Goal: Transaction & Acquisition: Purchase product/service

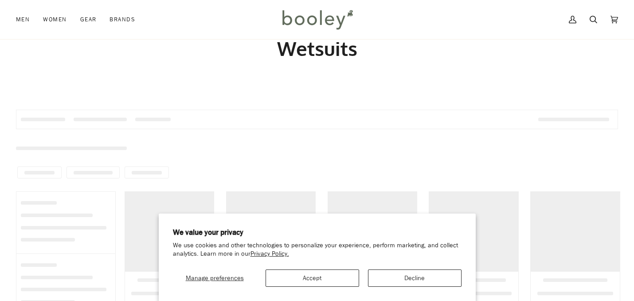
scroll to position [32, 0]
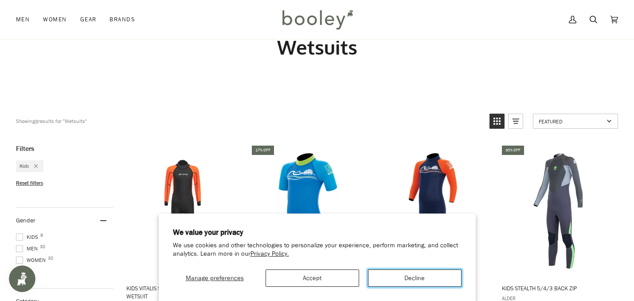
click at [406, 277] on button "Decline" at bounding box center [415, 277] width 94 height 17
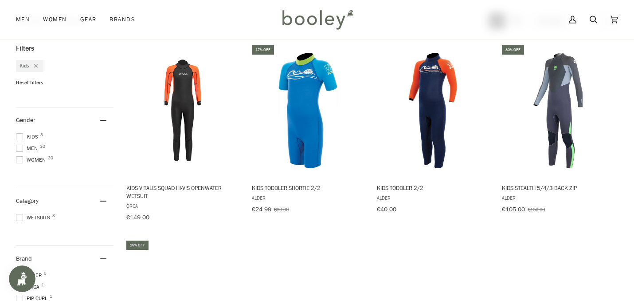
scroll to position [134, 0]
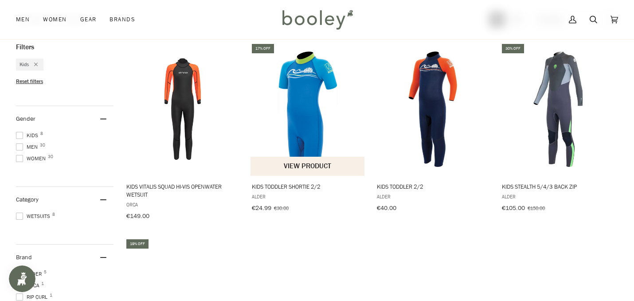
click at [312, 88] on img "Kids Toddler Shortie 2/2" at bounding box center [308, 108] width 115 height 115
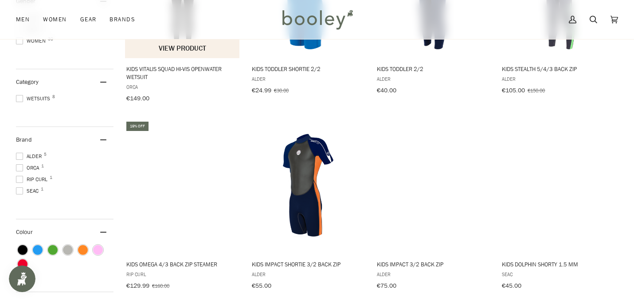
scroll to position [260, 0]
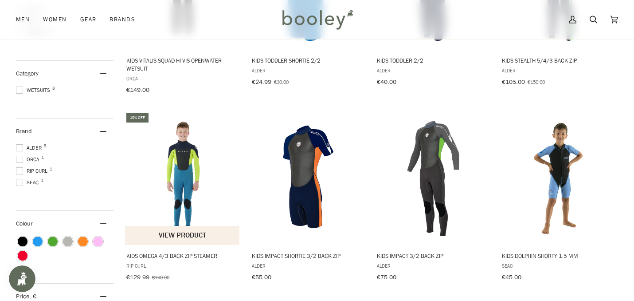
click at [173, 169] on img "Kids Omega 4/3 Back Zip Steamer" at bounding box center [182, 178] width 115 height 115
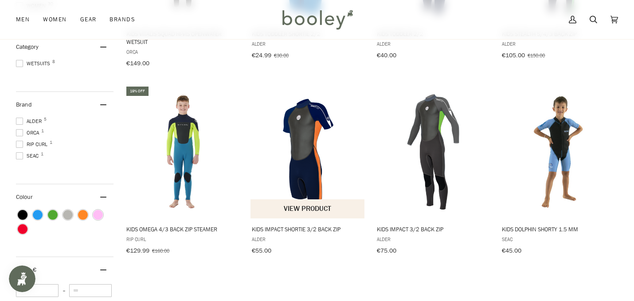
scroll to position [289, 0]
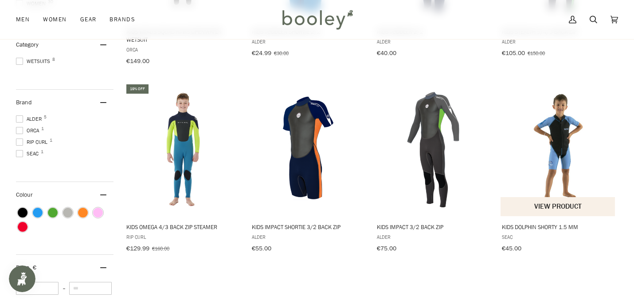
click at [569, 144] on img "Kids Dolphin Shorty 1.5 mm" at bounding box center [558, 149] width 115 height 115
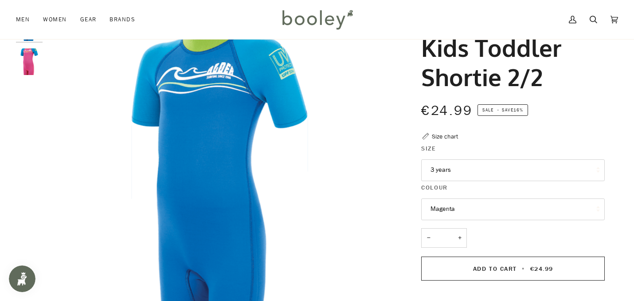
click at [467, 177] on button "3 years" at bounding box center [513, 170] width 184 height 22
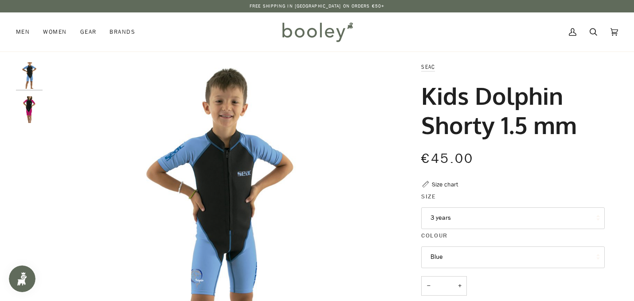
click at [457, 217] on button "3 years" at bounding box center [513, 218] width 184 height 22
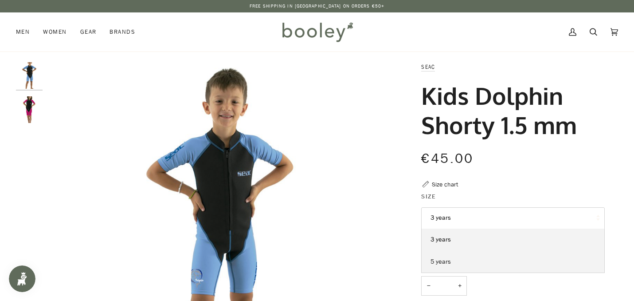
click at [454, 260] on link "5 years" at bounding box center [513, 262] width 183 height 22
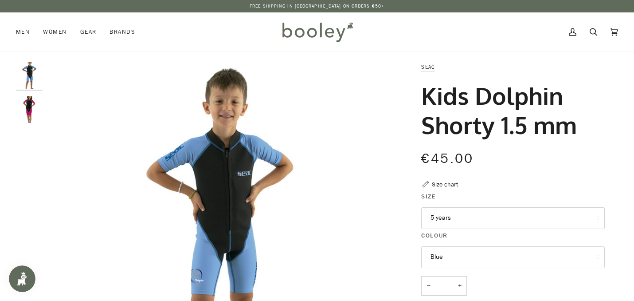
click at [334, 27] on img at bounding box center [317, 32] width 78 height 26
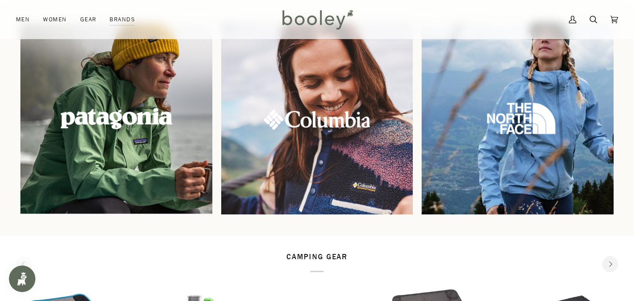
scroll to position [760, 0]
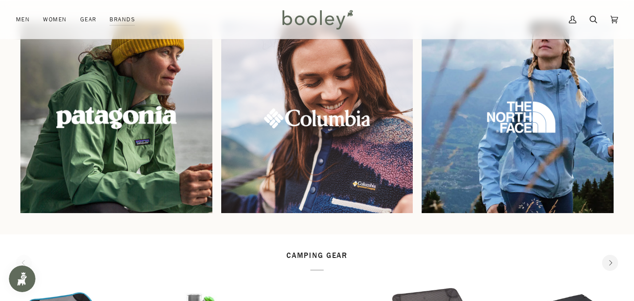
click at [104, 121] on img at bounding box center [116, 117] width 207 height 207
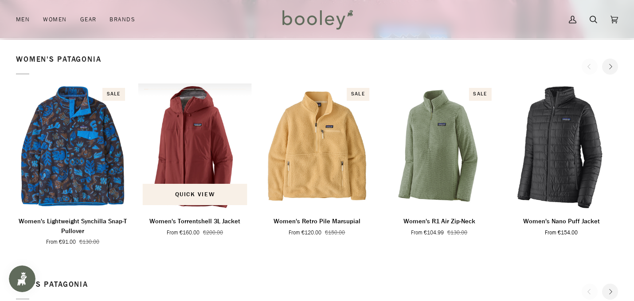
click at [190, 140] on img "Women's Torrentshell 3L Jacket" at bounding box center [195, 146] width 114 height 126
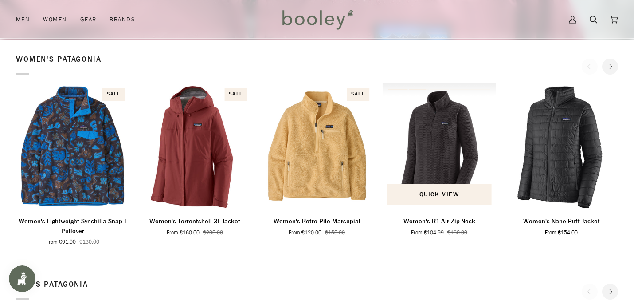
click at [440, 163] on img "Women's R1 Air Zip-Neck" at bounding box center [440, 146] width 114 height 126
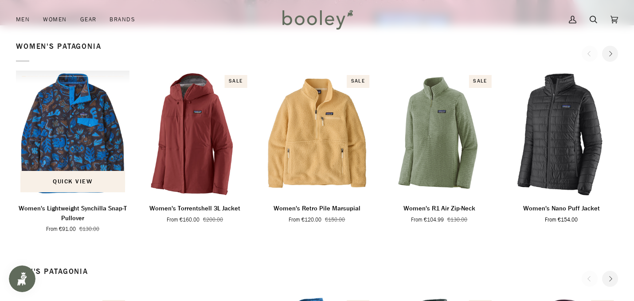
scroll to position [227, 0]
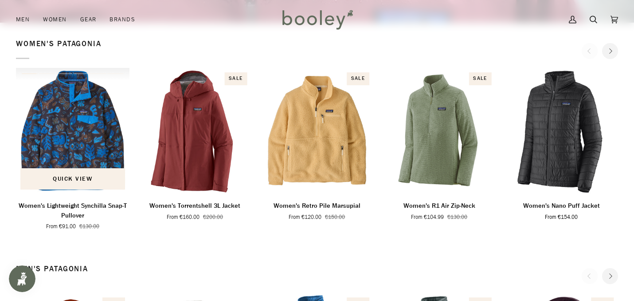
click at [73, 132] on img "Women's Lightweight Synchilla Snap-T Pullover" at bounding box center [73, 131] width 114 height 126
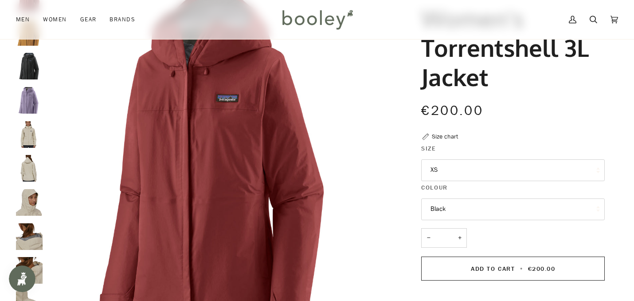
scroll to position [78, 0]
click at [450, 164] on button "XS" at bounding box center [513, 170] width 184 height 22
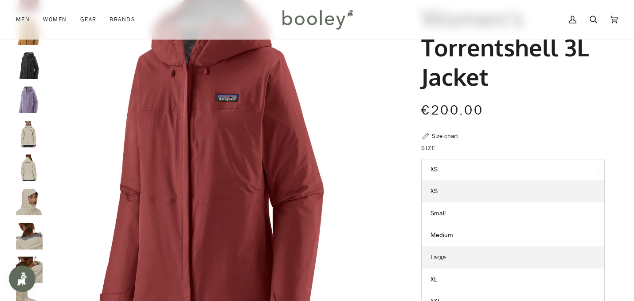
click at [449, 262] on link "Large" at bounding box center [513, 257] width 183 height 22
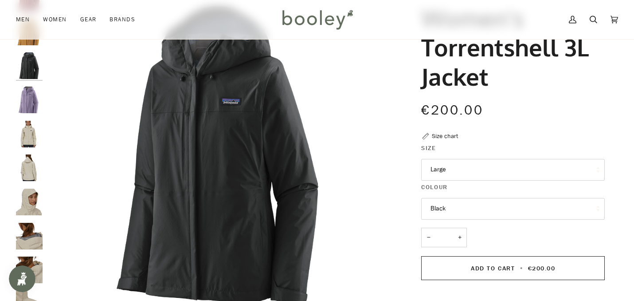
click at [460, 211] on button "Black" at bounding box center [513, 209] width 184 height 22
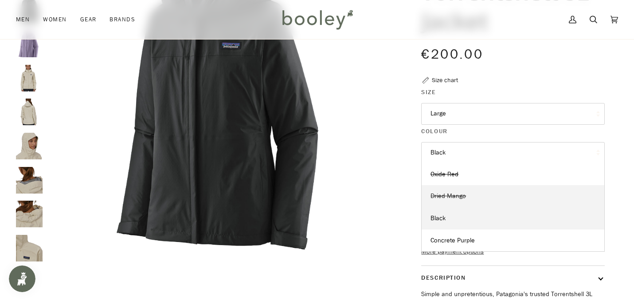
scroll to position [141, 0]
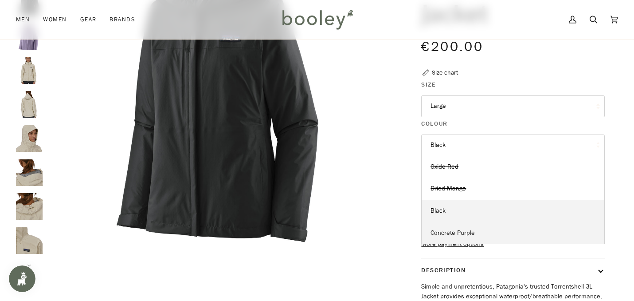
click at [455, 233] on span "Concrete Purple" at bounding box center [453, 232] width 44 height 8
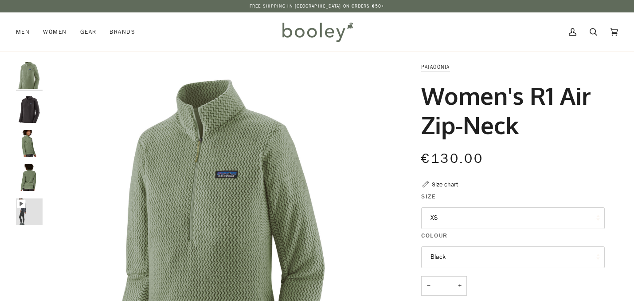
click at [481, 220] on button "XS" at bounding box center [513, 218] width 184 height 22
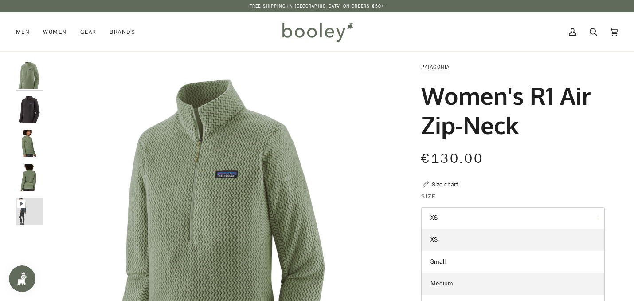
click at [462, 282] on link "Medium" at bounding box center [513, 283] width 183 height 22
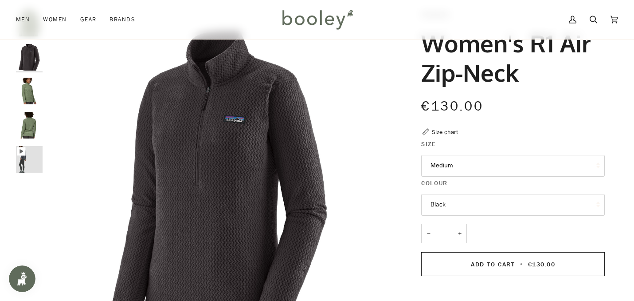
scroll to position [59, 0]
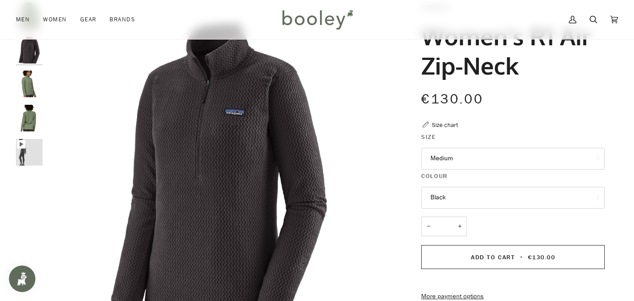
click at [450, 195] on button "Black" at bounding box center [513, 198] width 184 height 22
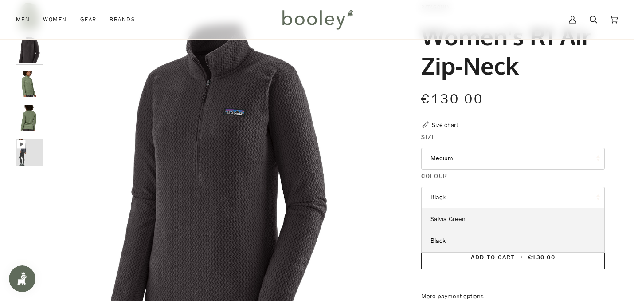
click at [451, 218] on span "Salvia Green" at bounding box center [448, 219] width 35 height 8
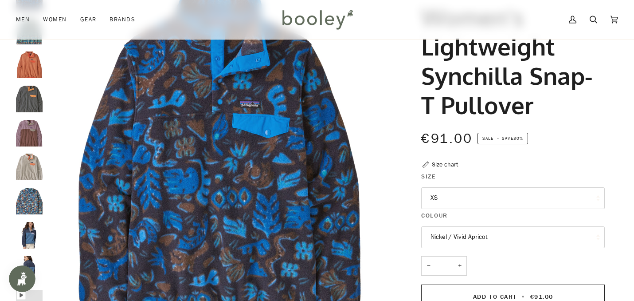
click at [31, 203] on img "Patagonia Women's Lightweight Synchilla Snap-T Pullover Swallowtail Geo / Still…" at bounding box center [29, 201] width 27 height 27
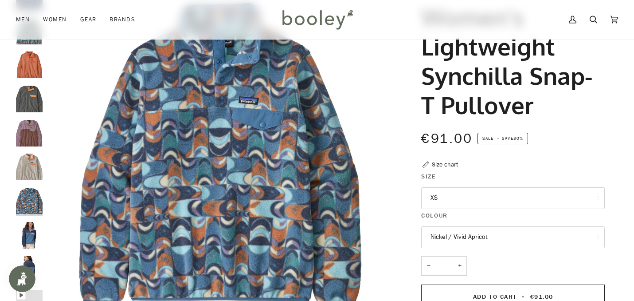
click at [446, 196] on button "XS" at bounding box center [513, 198] width 184 height 22
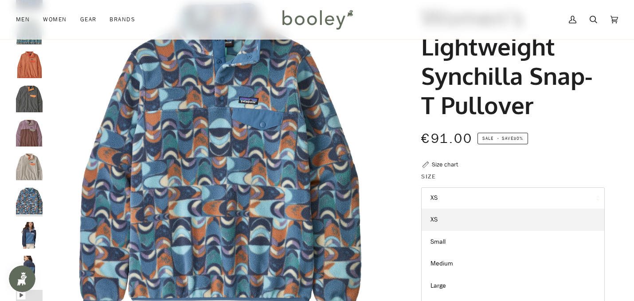
click at [477, 178] on legend "Size" at bounding box center [513, 179] width 184 height 14
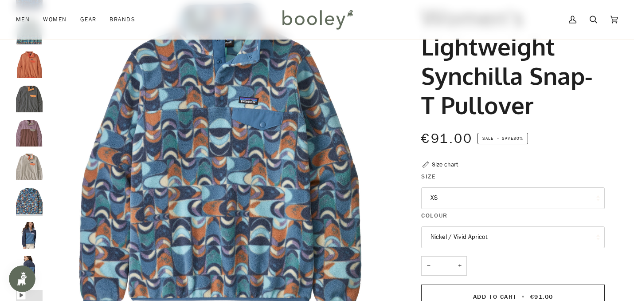
click at [454, 240] on button "Nickel / Vivid Apricot" at bounding box center [513, 237] width 184 height 22
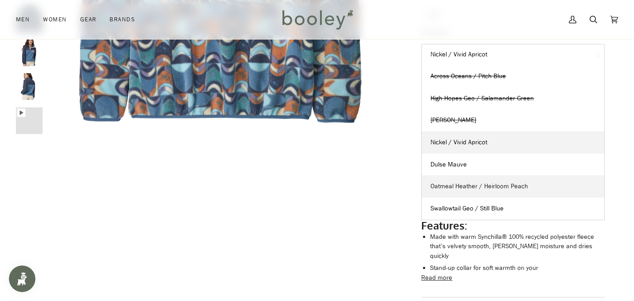
scroll to position [263, 0]
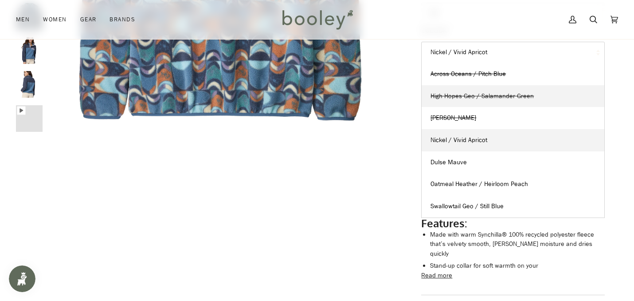
click at [449, 97] on span "High Hopes Geo / Salamander Green" at bounding box center [482, 96] width 103 height 8
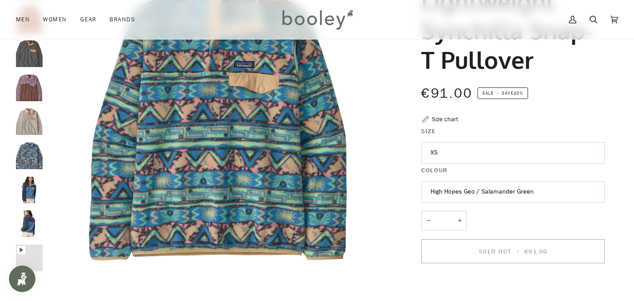
scroll to position [123, 0]
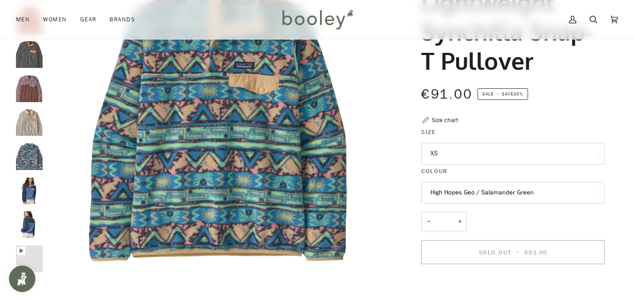
click at [447, 153] on button "XS" at bounding box center [513, 154] width 184 height 22
click at [391, 178] on img "Patagonia Women's Light Weight Synchilla Snap-T Pullover High Hopes Geo / Salam…" at bounding box center [219, 111] width 345 height 345
click at [481, 194] on button "High Hopes Geo / Salamander Green" at bounding box center [513, 193] width 184 height 22
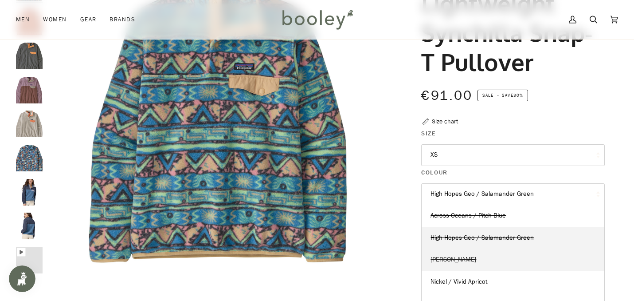
scroll to position [0, 0]
